Goal: Task Accomplishment & Management: Manage account settings

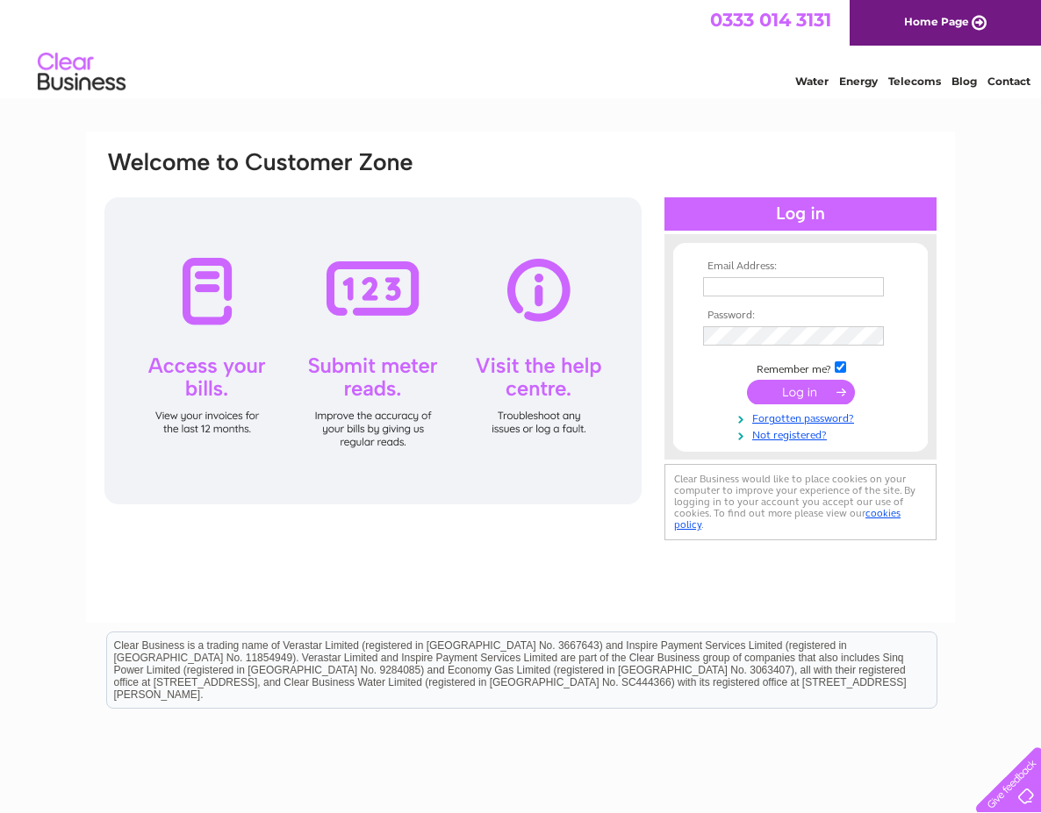
type input "accounts@binnyplants.com"
click at [203, 295] on div at bounding box center [372, 350] width 537 height 307
click at [792, 390] on input "submit" at bounding box center [801, 392] width 108 height 25
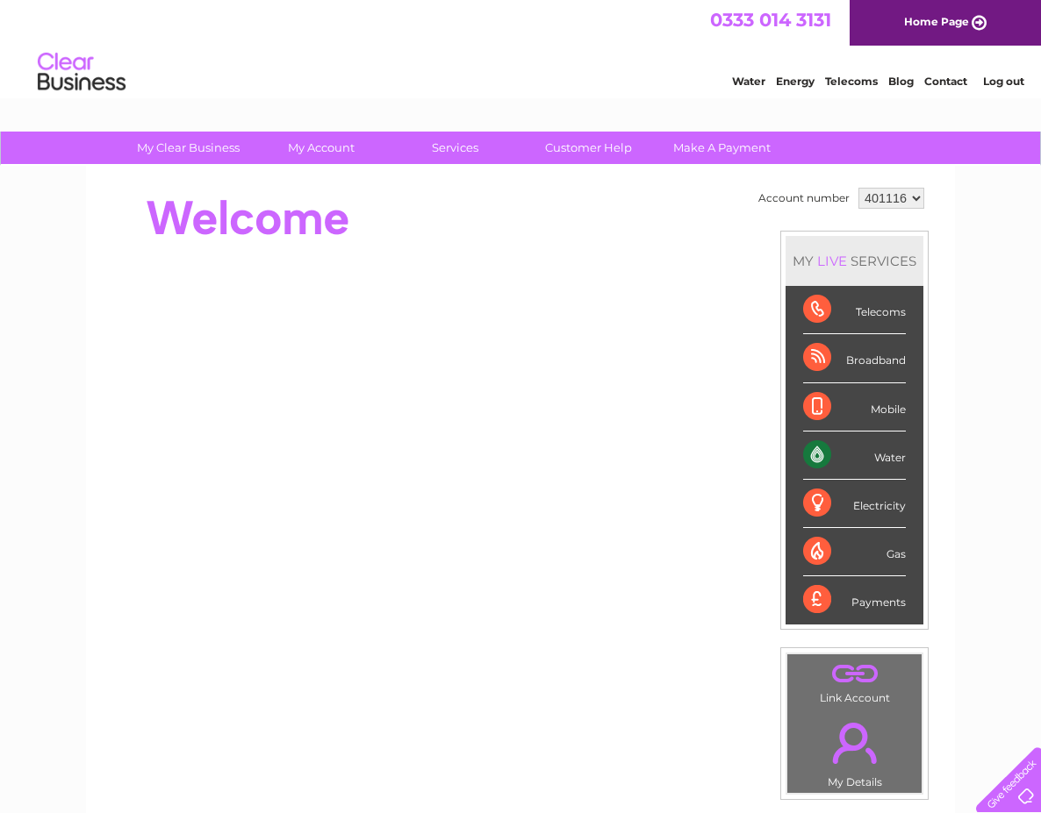
click at [844, 453] on div "Water" at bounding box center [854, 456] width 103 height 48
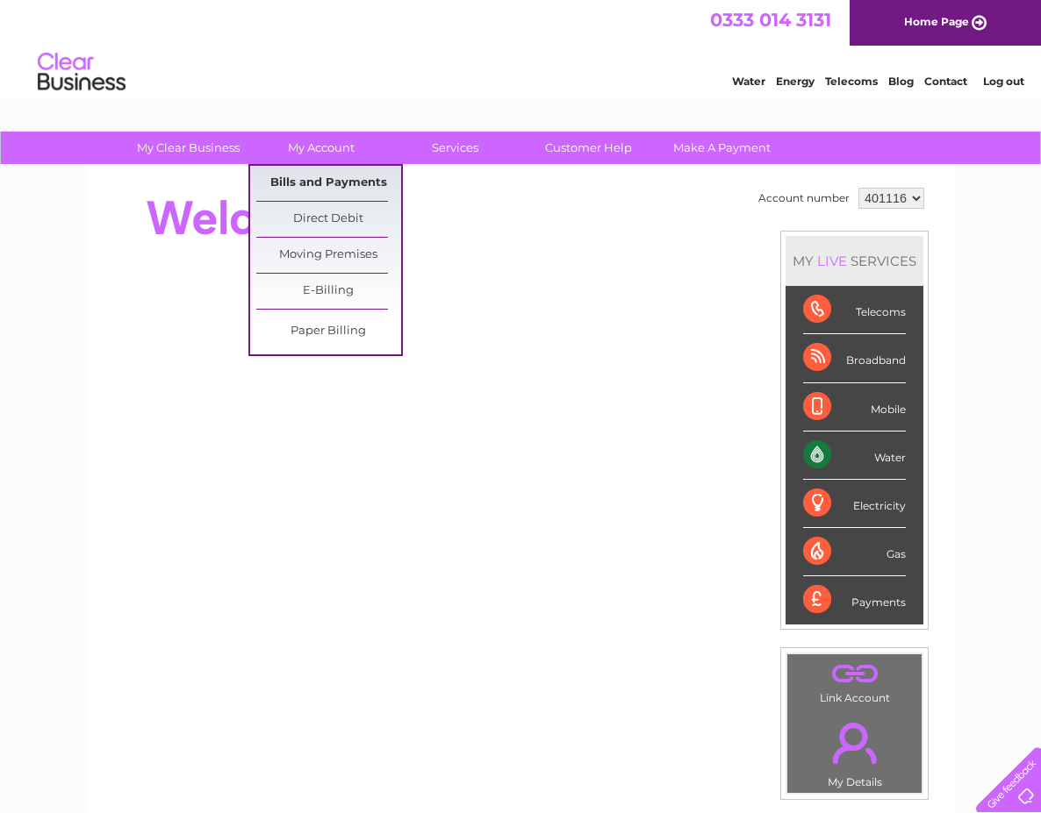
click at [333, 181] on link "Bills and Payments" at bounding box center [328, 183] width 145 height 35
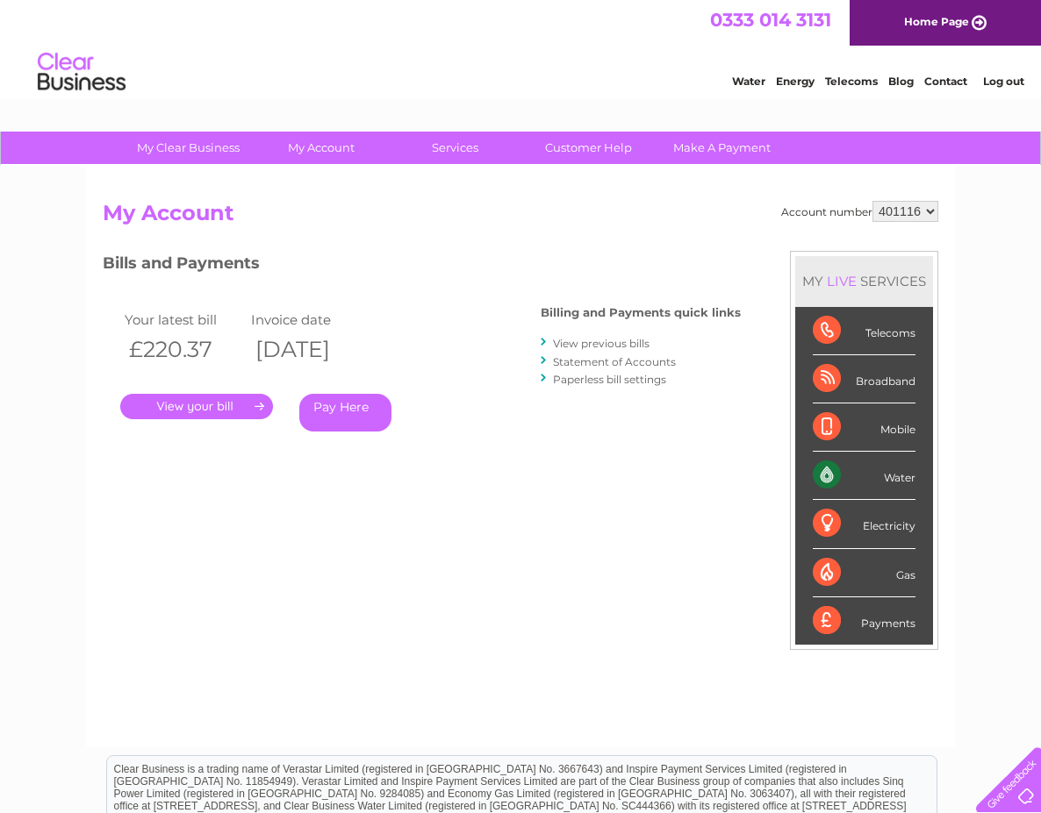
click at [202, 405] on link "." at bounding box center [196, 406] width 153 height 25
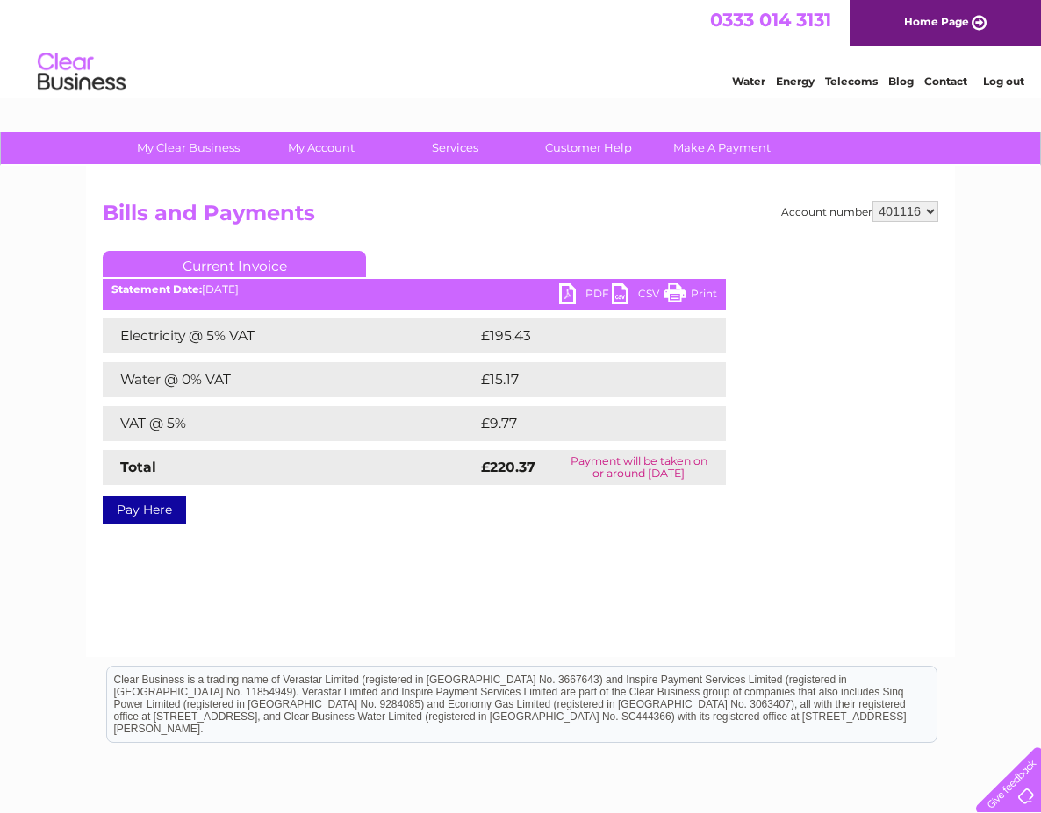
click at [672, 288] on link "Print" at bounding box center [690, 295] width 53 height 25
click at [803, 82] on link "Energy" at bounding box center [795, 81] width 39 height 13
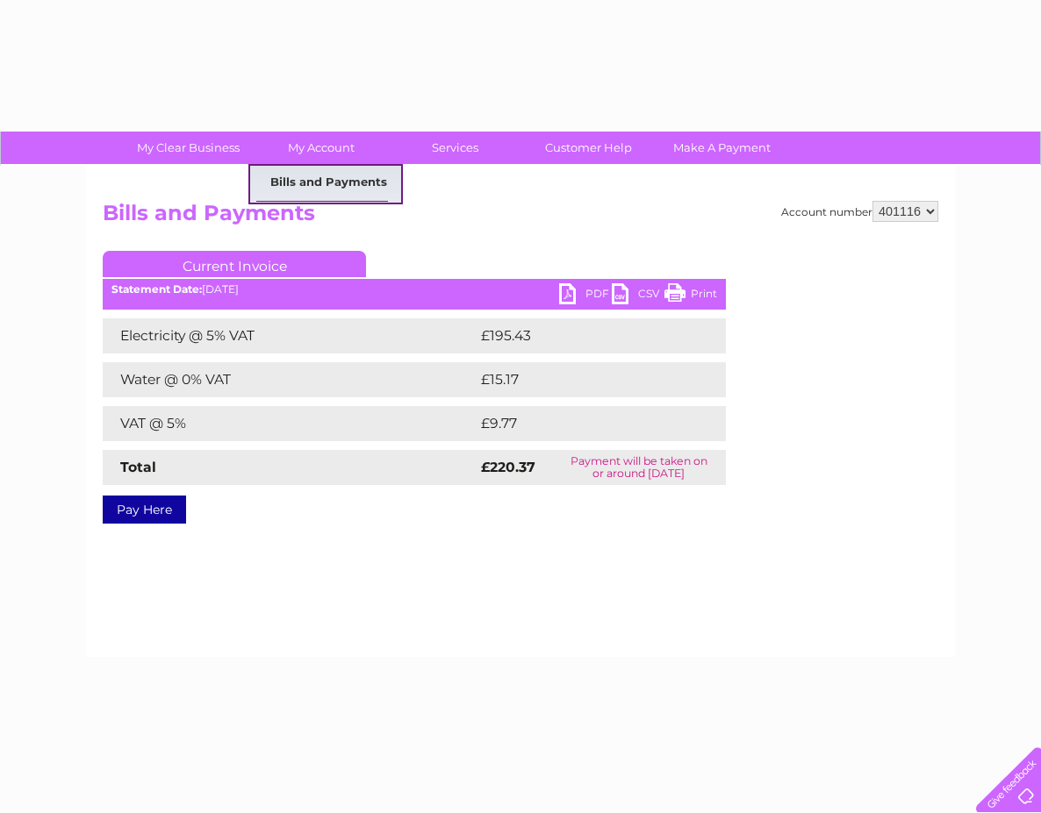
click at [325, 180] on link "Bills and Payments" at bounding box center [328, 183] width 145 height 35
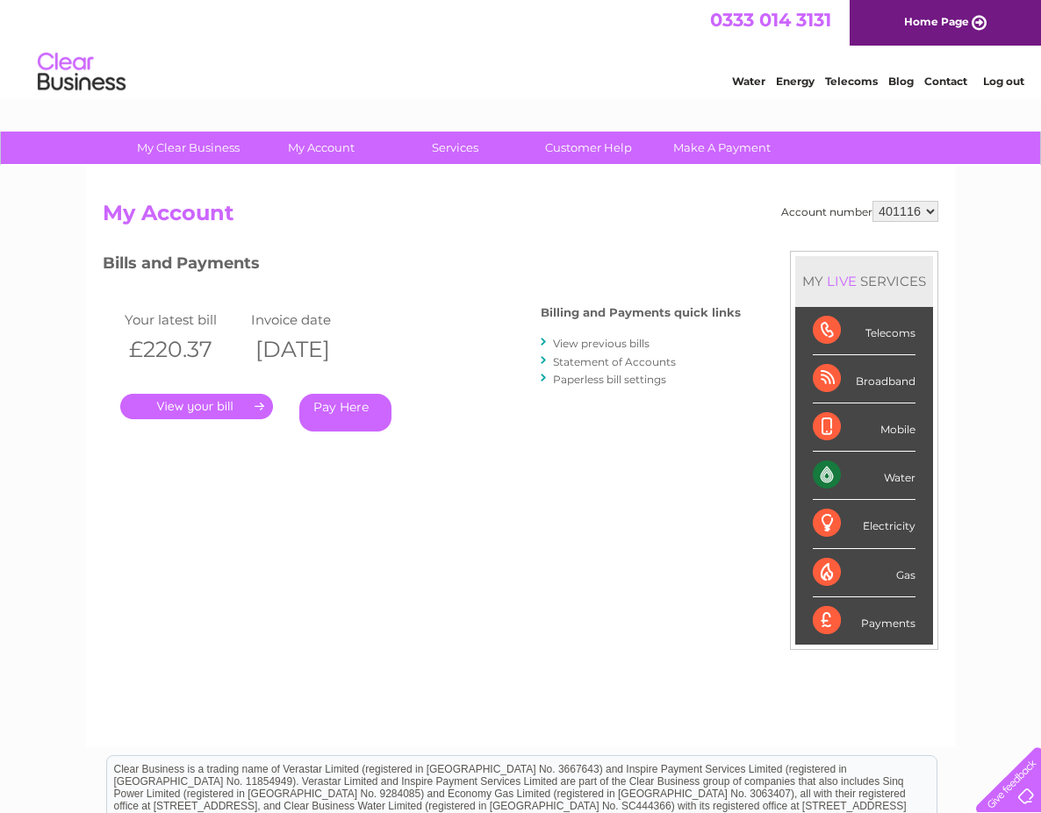
click at [621, 343] on link "View previous bills" at bounding box center [601, 343] width 97 height 13
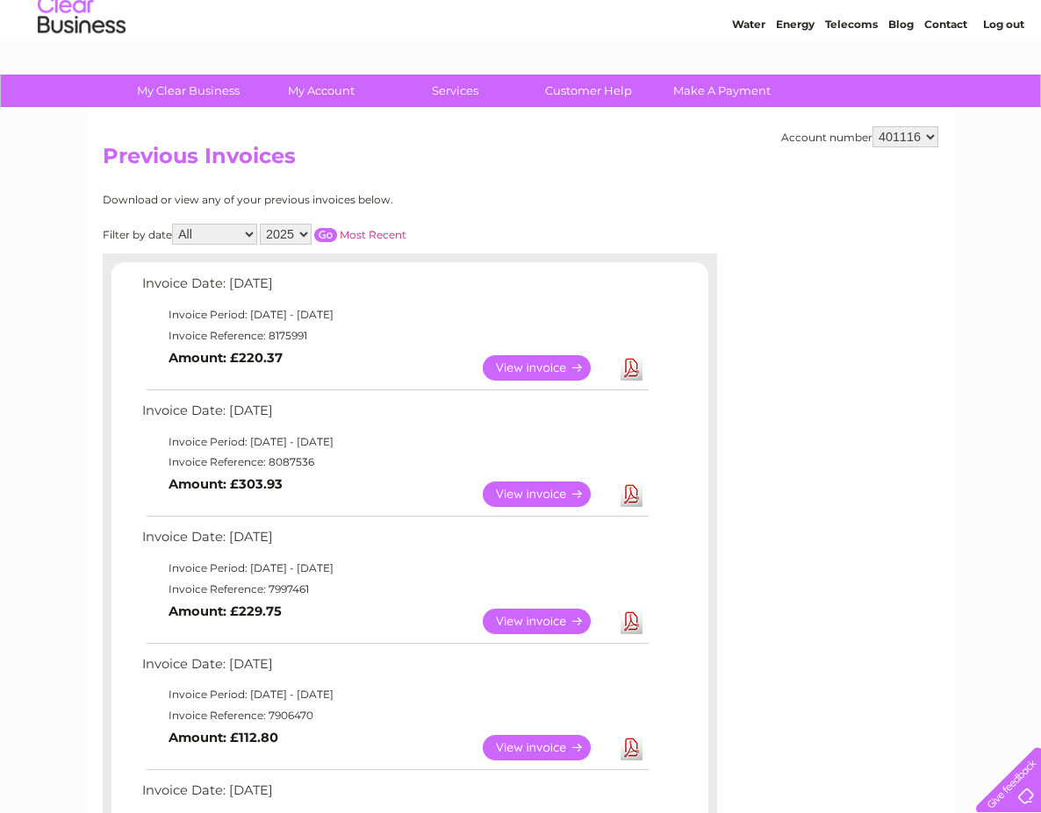
scroll to position [88, 0]
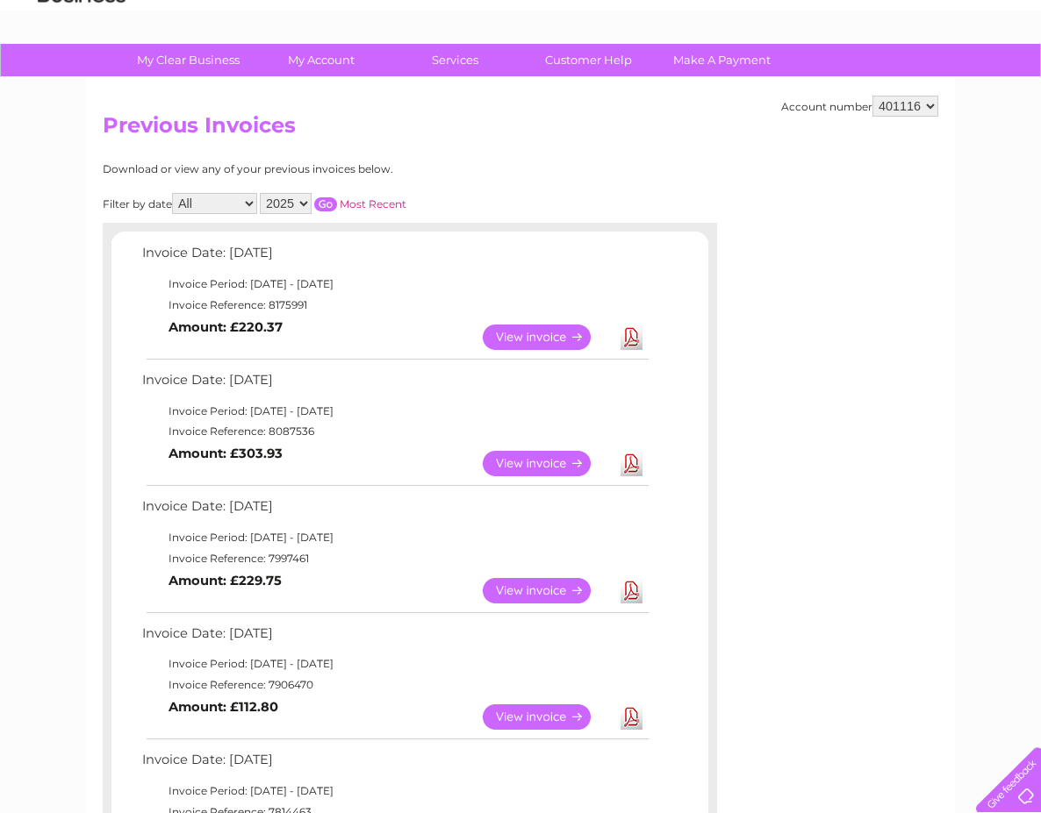
click at [516, 463] on link "View" at bounding box center [547, 463] width 129 height 25
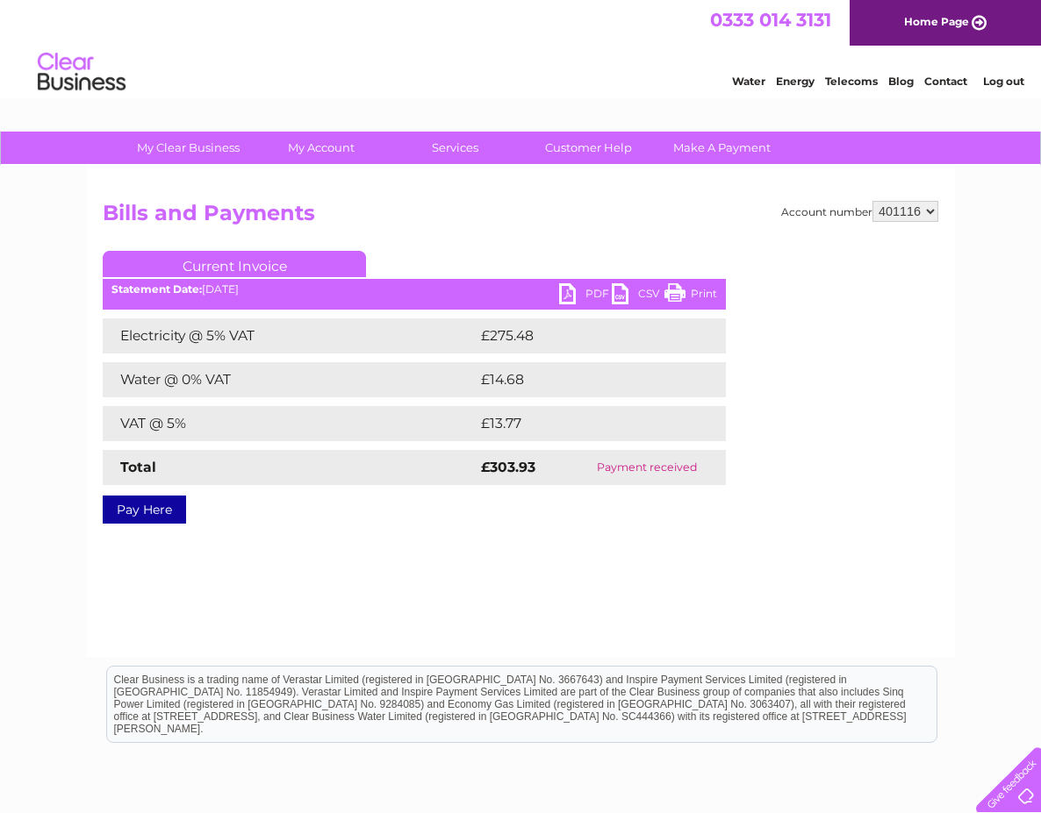
click at [697, 293] on link "Print" at bounding box center [690, 295] width 53 height 25
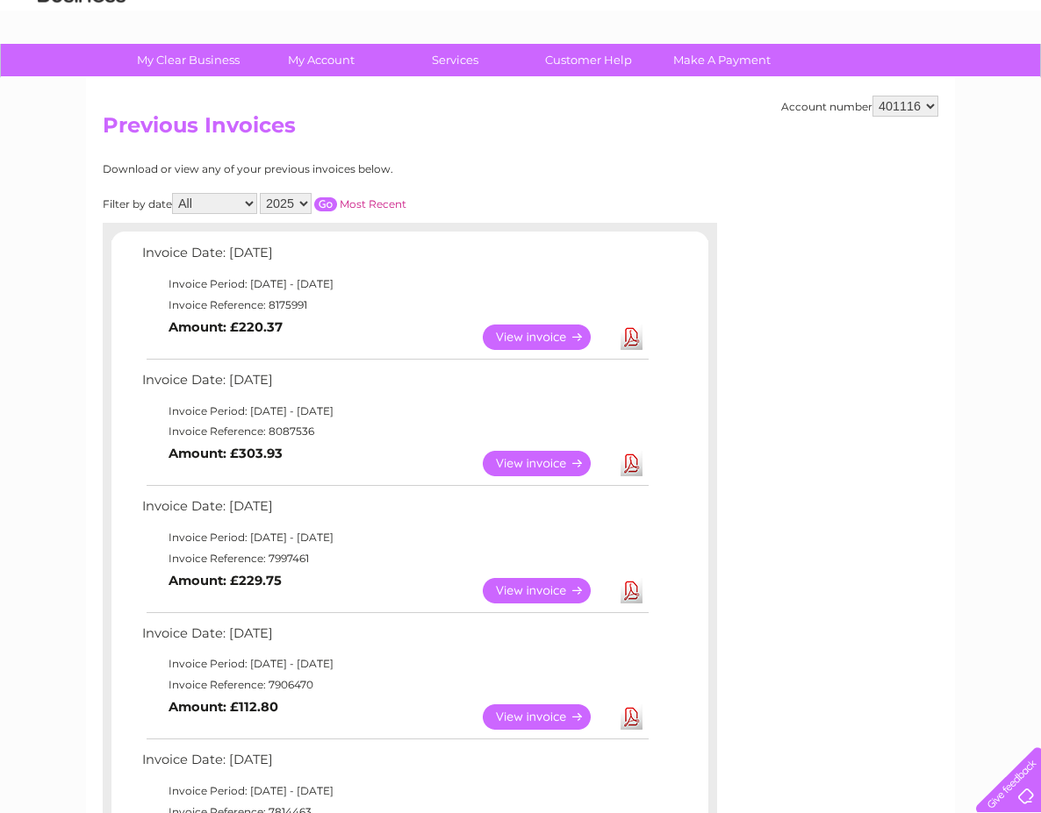
scroll to position [176, 0]
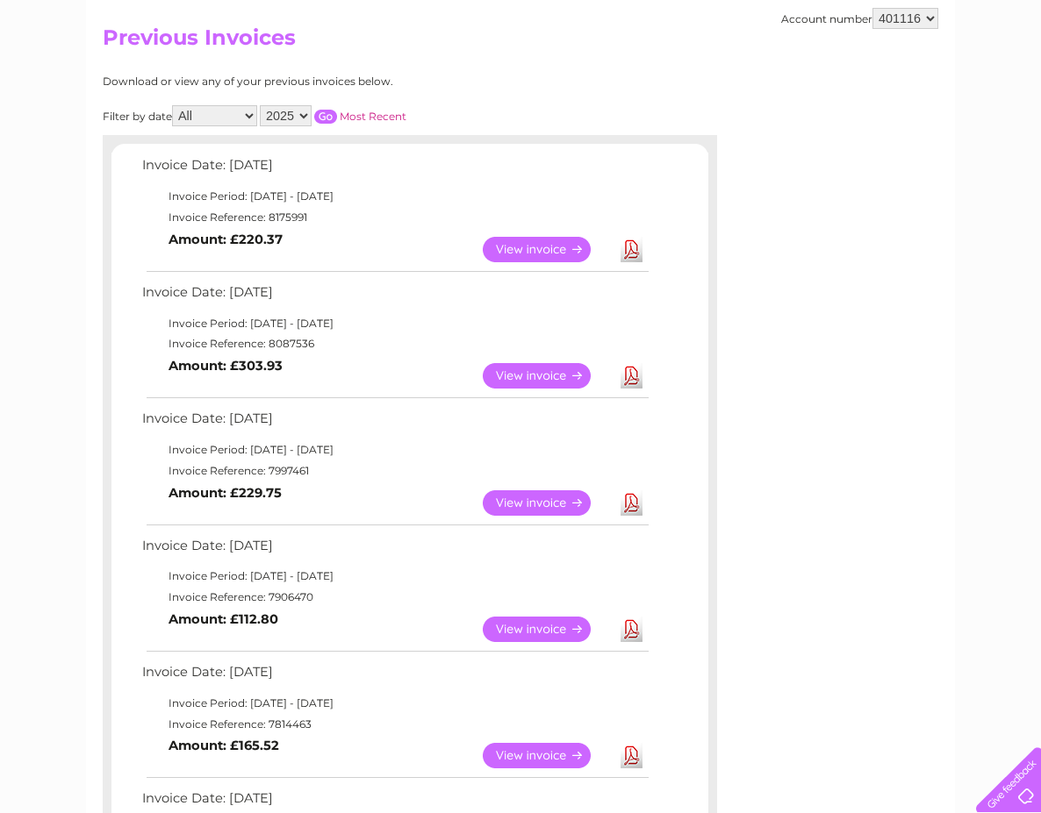
click at [251, 584] on td "Invoice Period: 1 July 2025 - 31 July 2025" at bounding box center [394, 576] width 513 height 21
click at [515, 630] on link "View" at bounding box center [547, 629] width 129 height 25
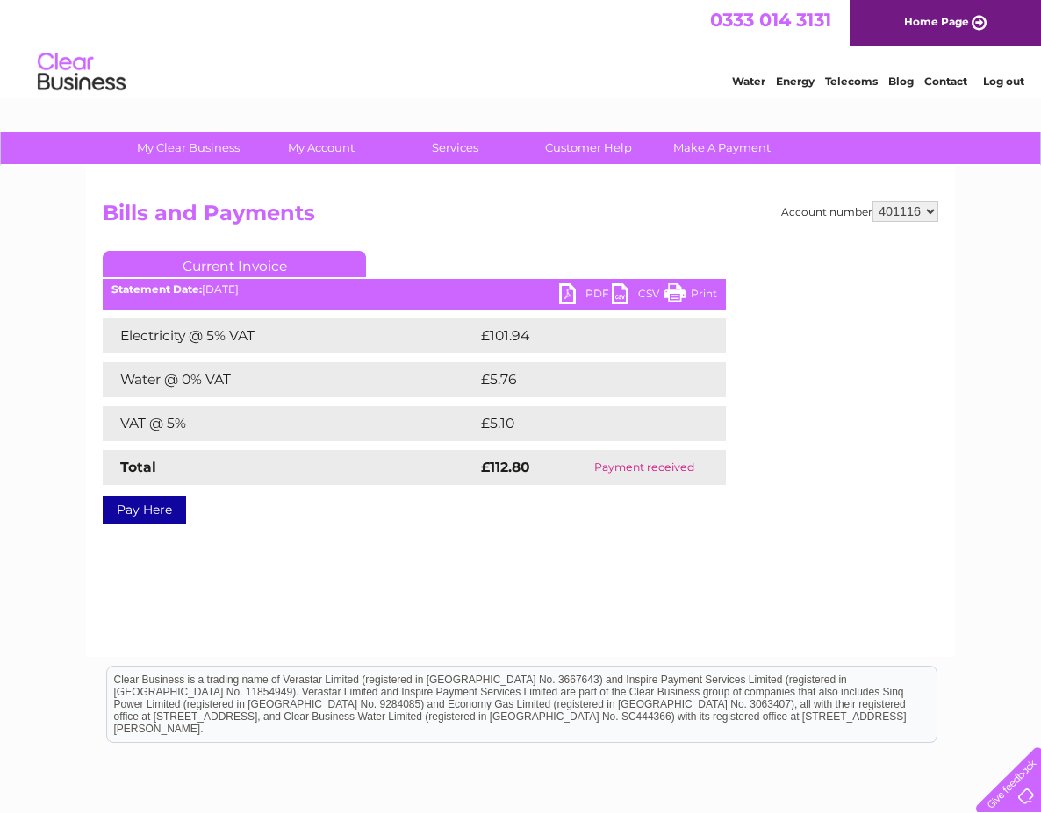
click at [674, 294] on link "Print" at bounding box center [690, 295] width 53 height 25
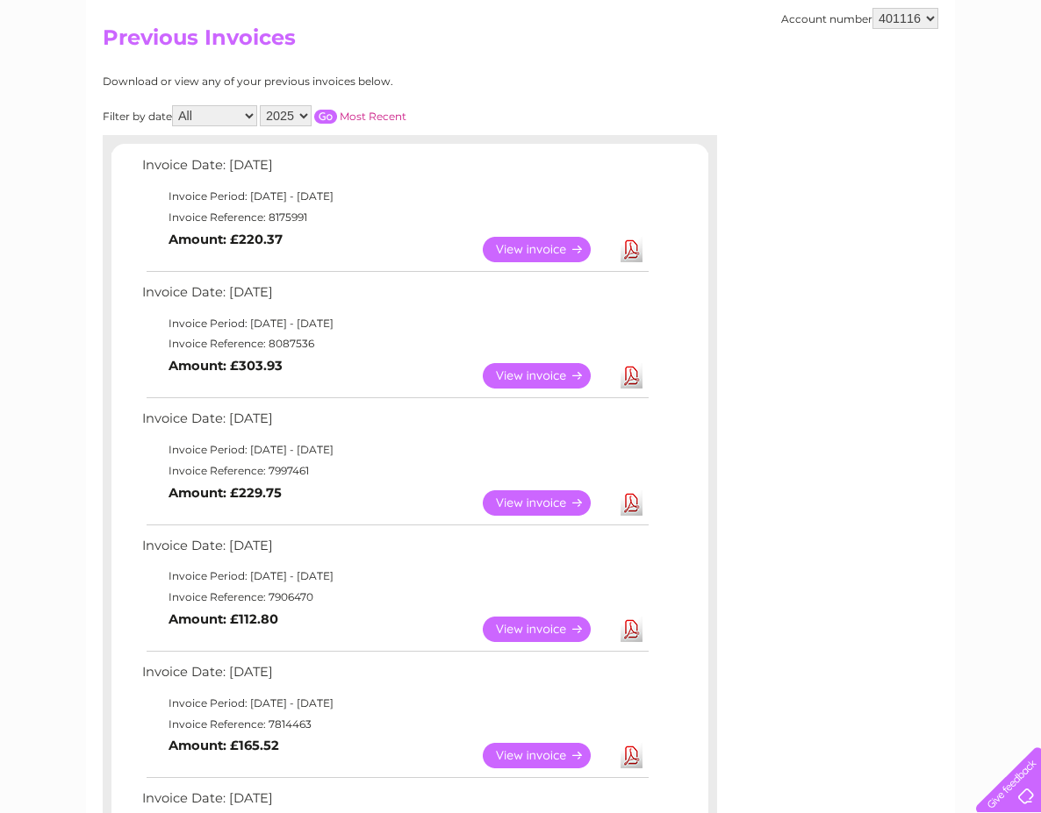
click at [515, 500] on link "View" at bounding box center [547, 503] width 129 height 25
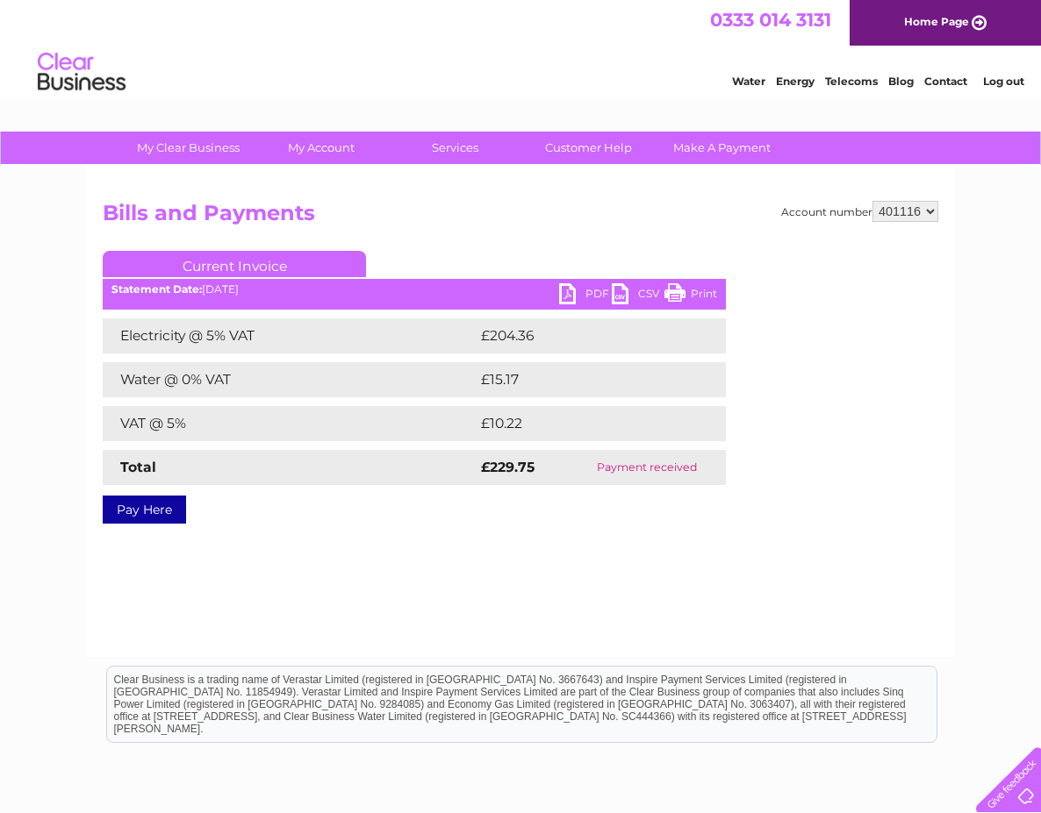
click at [672, 288] on link "Print" at bounding box center [690, 295] width 53 height 25
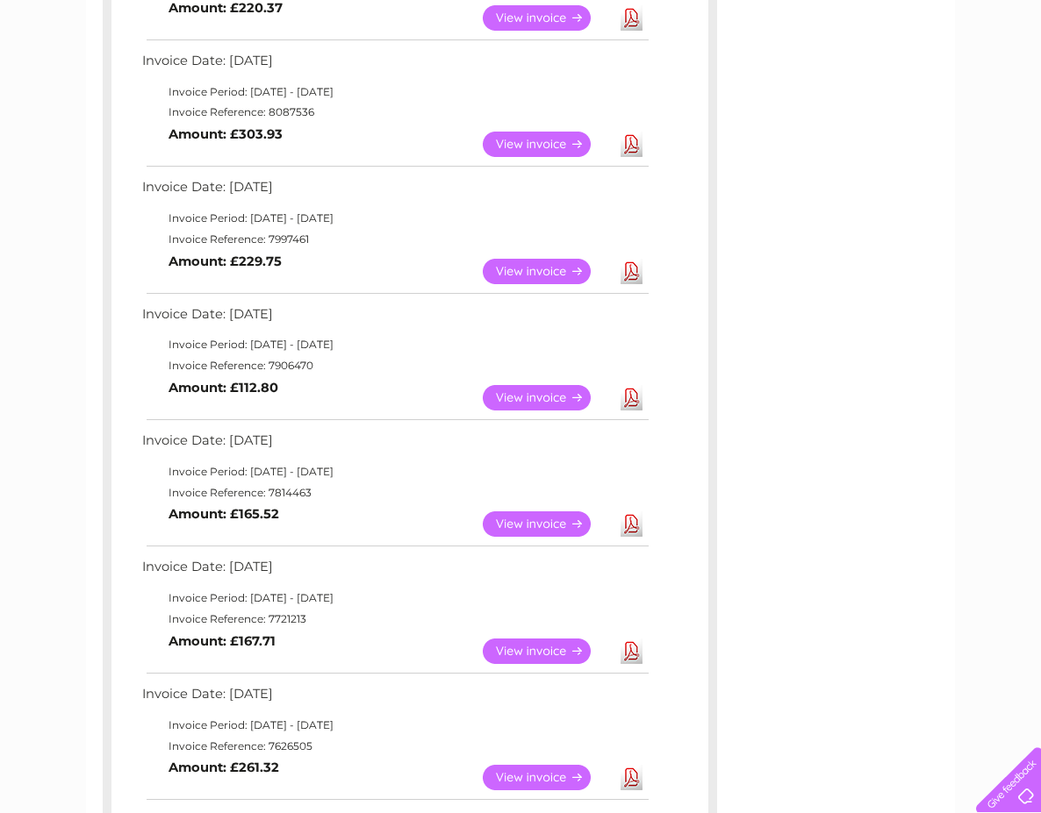
scroll to position [439, 0]
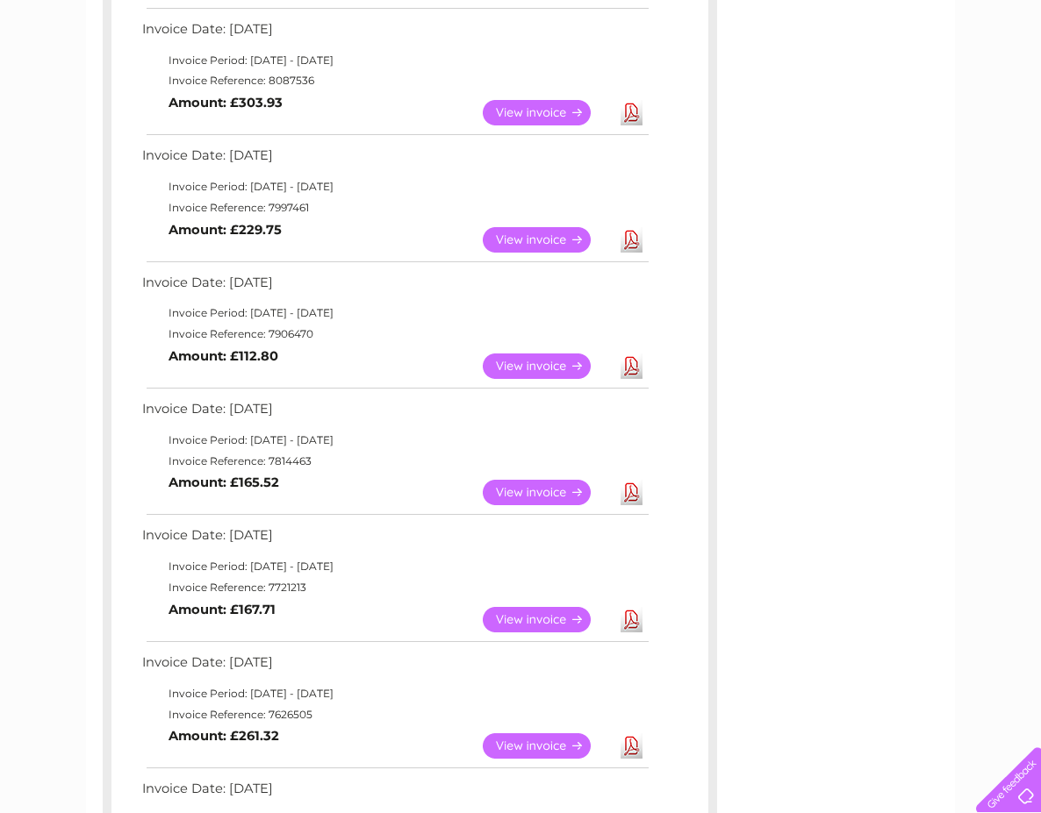
click at [519, 496] on link "View" at bounding box center [547, 492] width 129 height 25
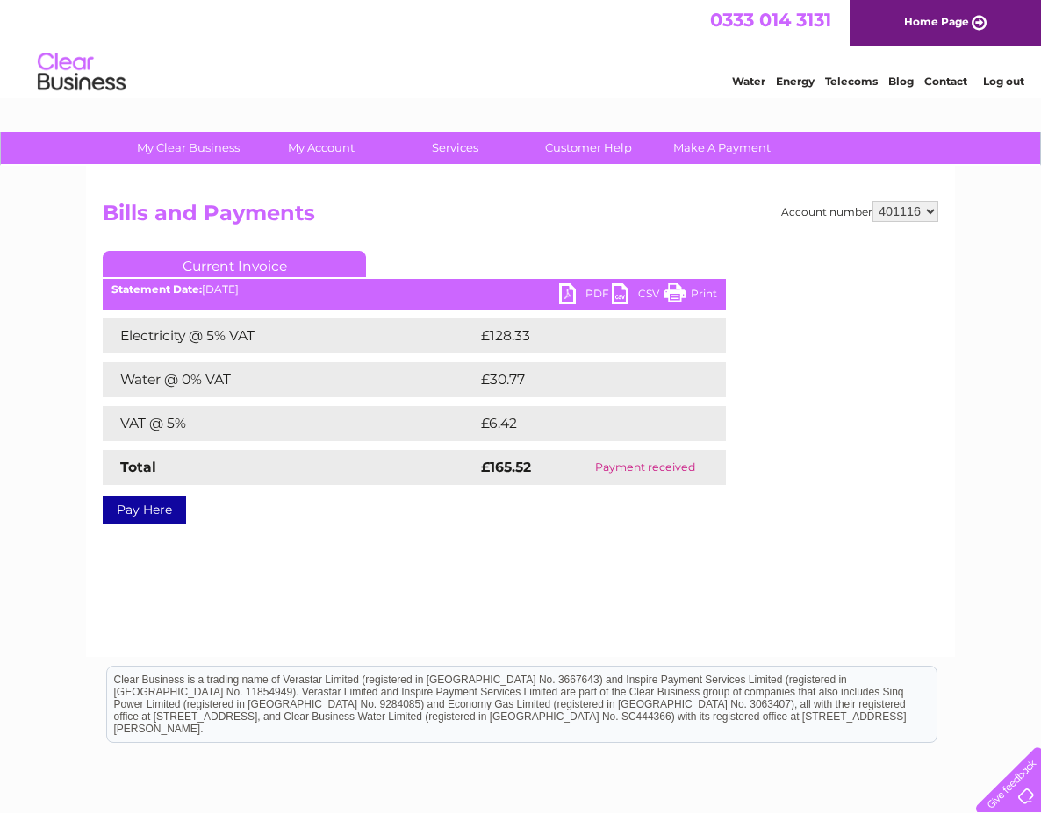
click at [685, 292] on link "Print" at bounding box center [690, 295] width 53 height 25
click at [686, 295] on link "Print" at bounding box center [690, 295] width 53 height 25
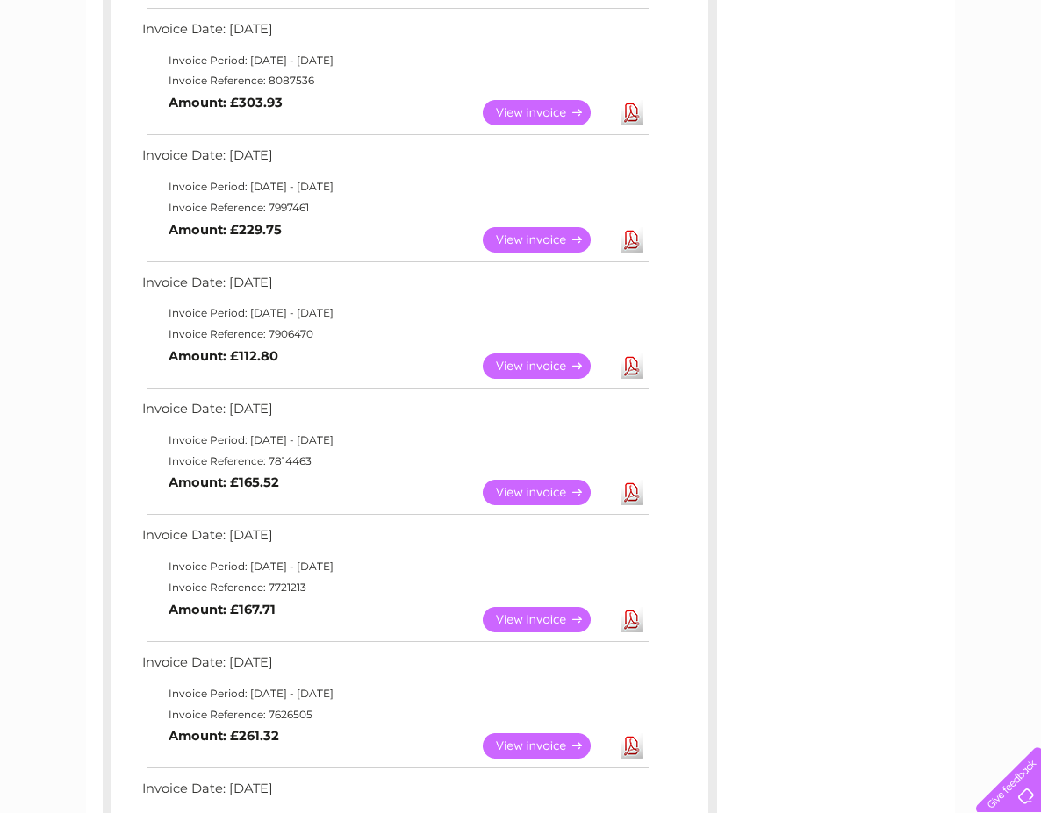
click at [515, 617] on link "View" at bounding box center [547, 619] width 129 height 25
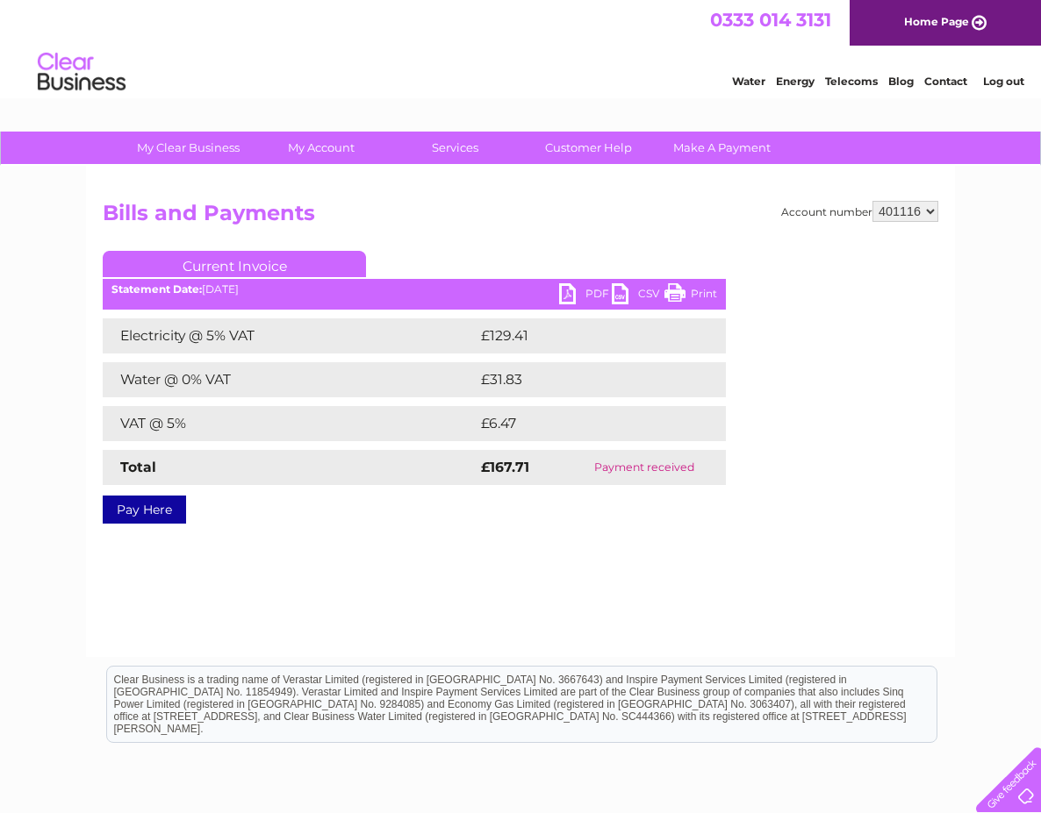
drag, startPoint x: 698, startPoint y: 291, endPoint x: 140, endPoint y: 54, distance: 606.7
click at [698, 291] on link "Print" at bounding box center [690, 295] width 53 height 25
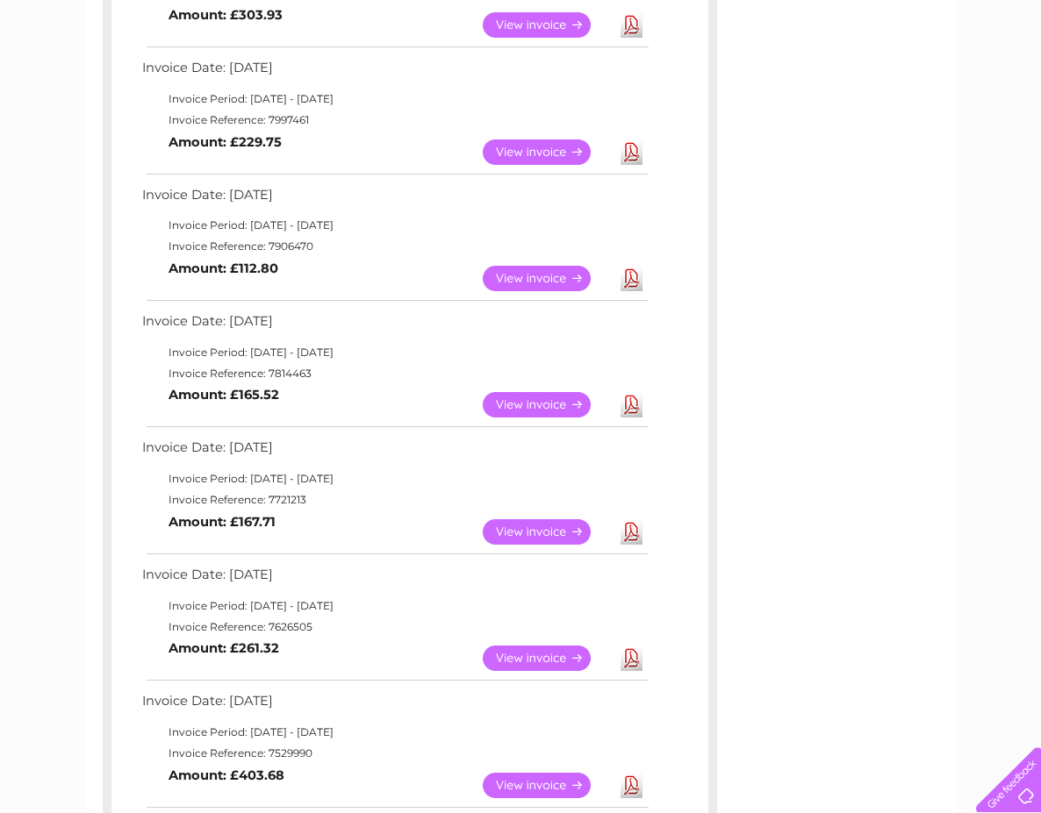
scroll to position [439, 0]
